Goal: Task Accomplishment & Management: Manage account settings

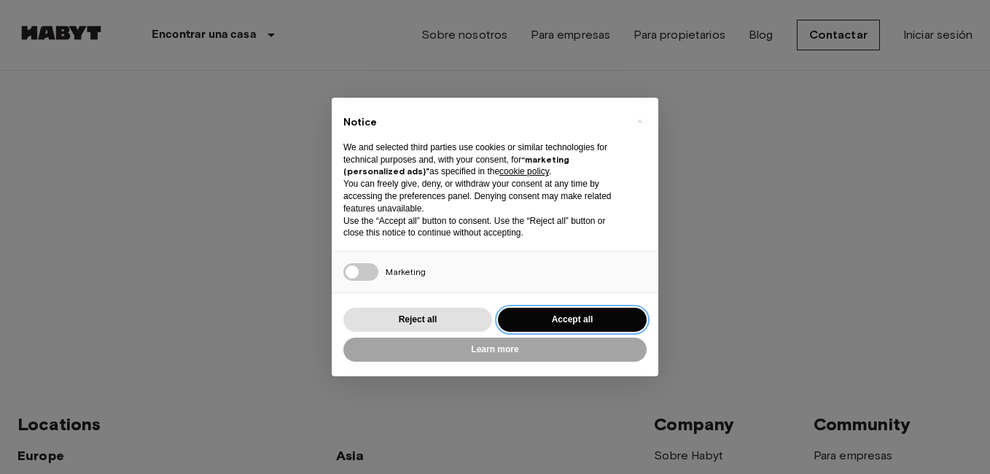
click at [581, 319] on button "Accept all" at bounding box center [572, 320] width 149 height 24
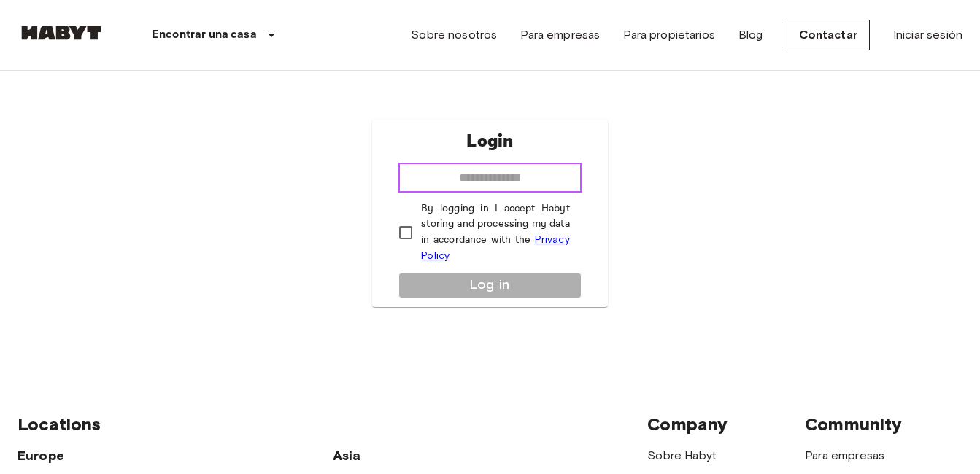
click at [425, 180] on input "email" at bounding box center [489, 177] width 182 height 29
type input "**********"
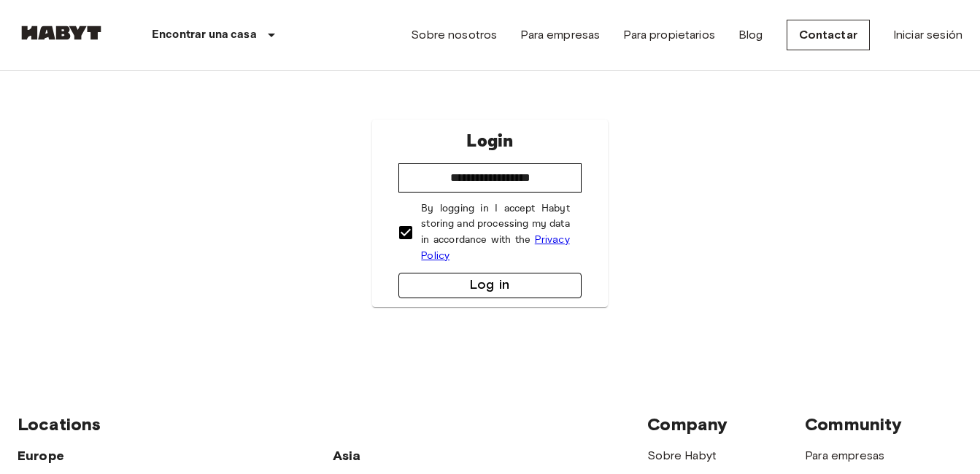
click at [474, 284] on button "Log in" at bounding box center [489, 286] width 182 height 26
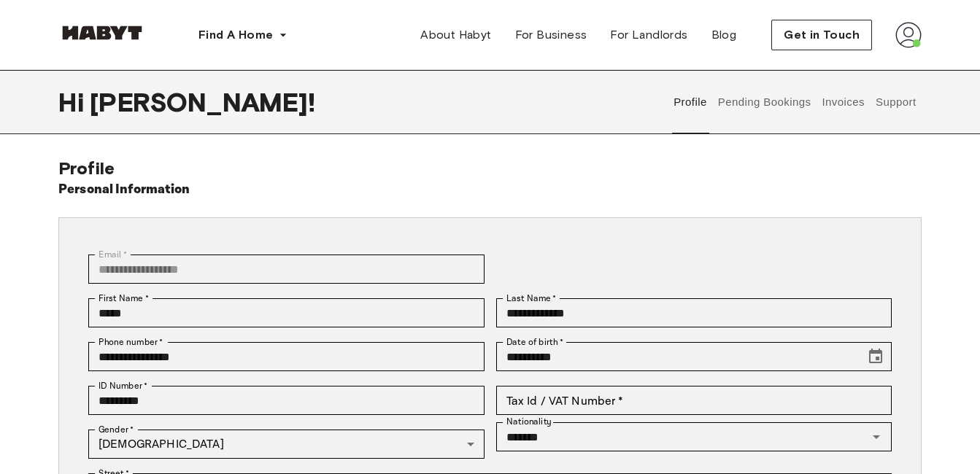
drag, startPoint x: 0, startPoint y: 0, endPoint x: 767, endPoint y: 139, distance: 779.1
click at [769, 144] on div "**********" at bounding box center [490, 392] width 980 height 645
click at [910, 36] on img at bounding box center [908, 35] width 26 height 26
click at [877, 69] on span "Profile" at bounding box center [863, 69] width 36 height 18
click at [742, 101] on button "Pending Bookings" at bounding box center [764, 102] width 97 height 64
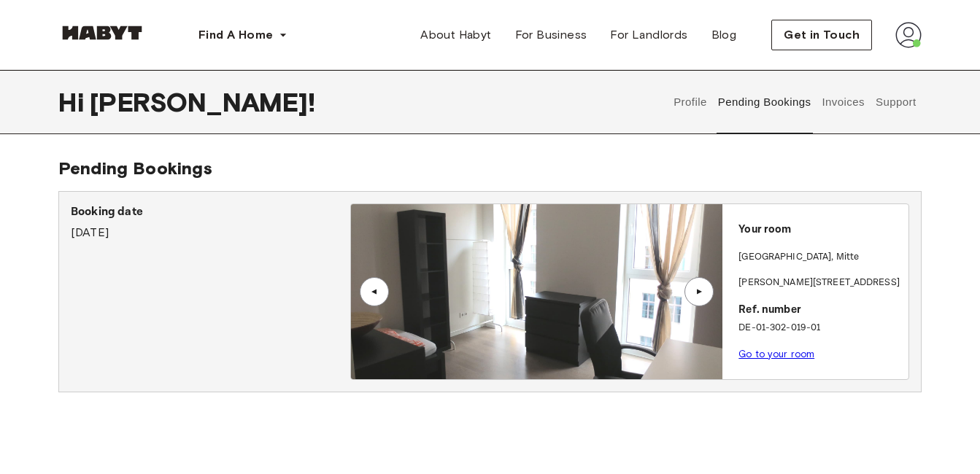
click at [842, 101] on button "Invoices" at bounding box center [843, 102] width 46 height 64
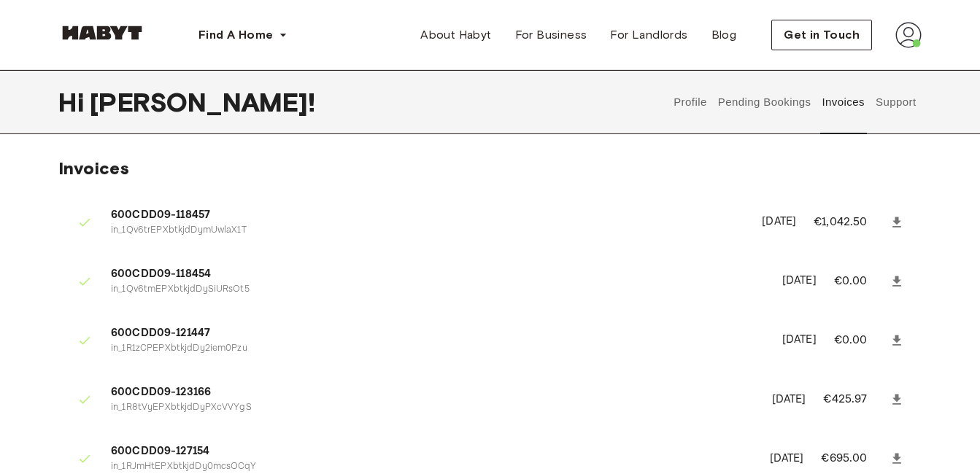
click at [904, 101] on button "Support" at bounding box center [895, 102] width 44 height 64
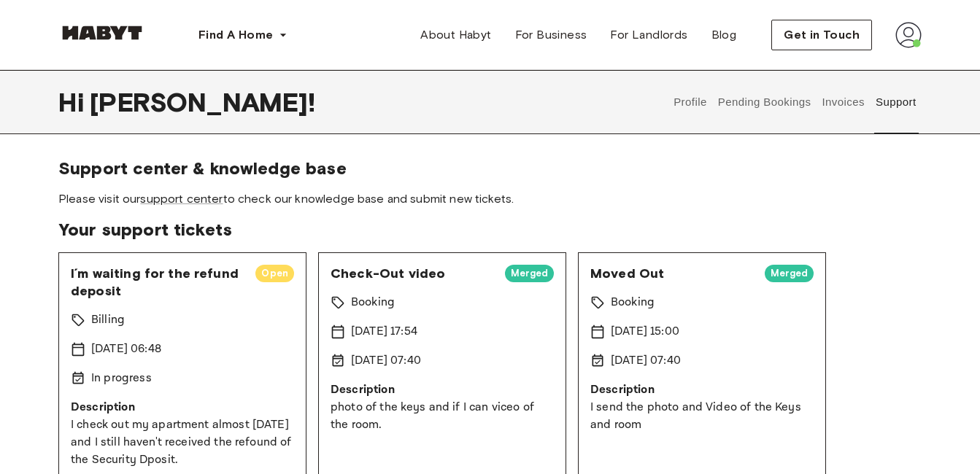
scroll to position [97, 0]
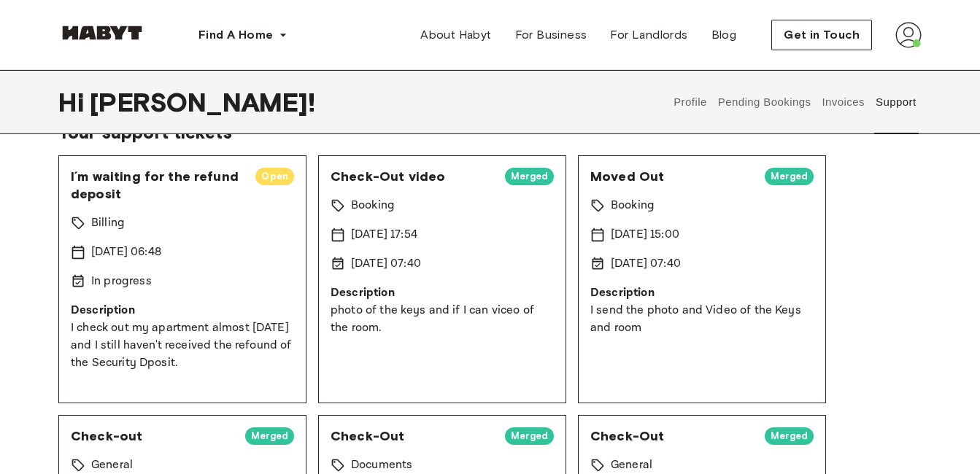
click at [171, 241] on div "I´m waiting for the refund deposit Open Billing 10 Sep 2025 06:48 In progress D…" at bounding box center [182, 279] width 248 height 248
drag, startPoint x: 171, startPoint y: 241, endPoint x: 185, endPoint y: 299, distance: 59.3
click at [185, 302] on p "Description" at bounding box center [182, 311] width 223 height 18
drag, startPoint x: 71, startPoint y: 327, endPoint x: 294, endPoint y: 393, distance: 232.2
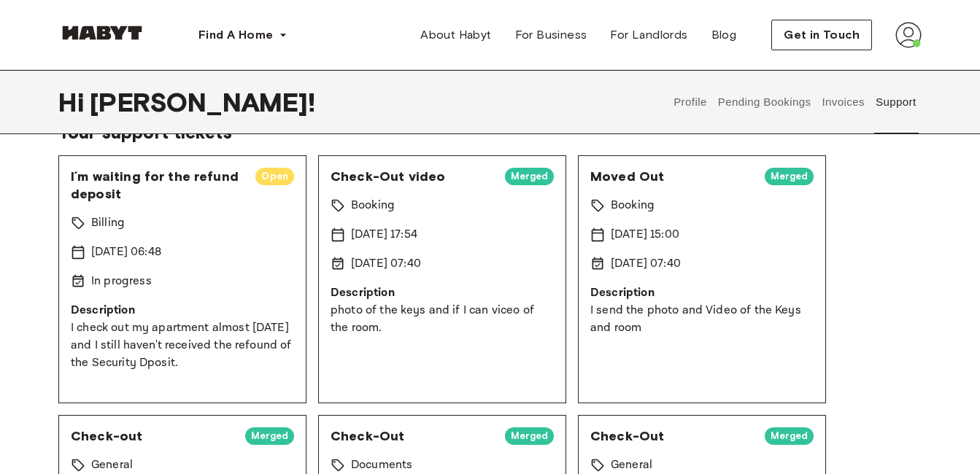
click at [294, 393] on div "I´m waiting for the refund deposit Open Billing 10 Sep 2025 06:48 In progress D…" at bounding box center [182, 279] width 248 height 248
copy p "I check out my apartment almost two months ago and I still haven't received the…"
